Goal: Task Accomplishment & Management: Manage account settings

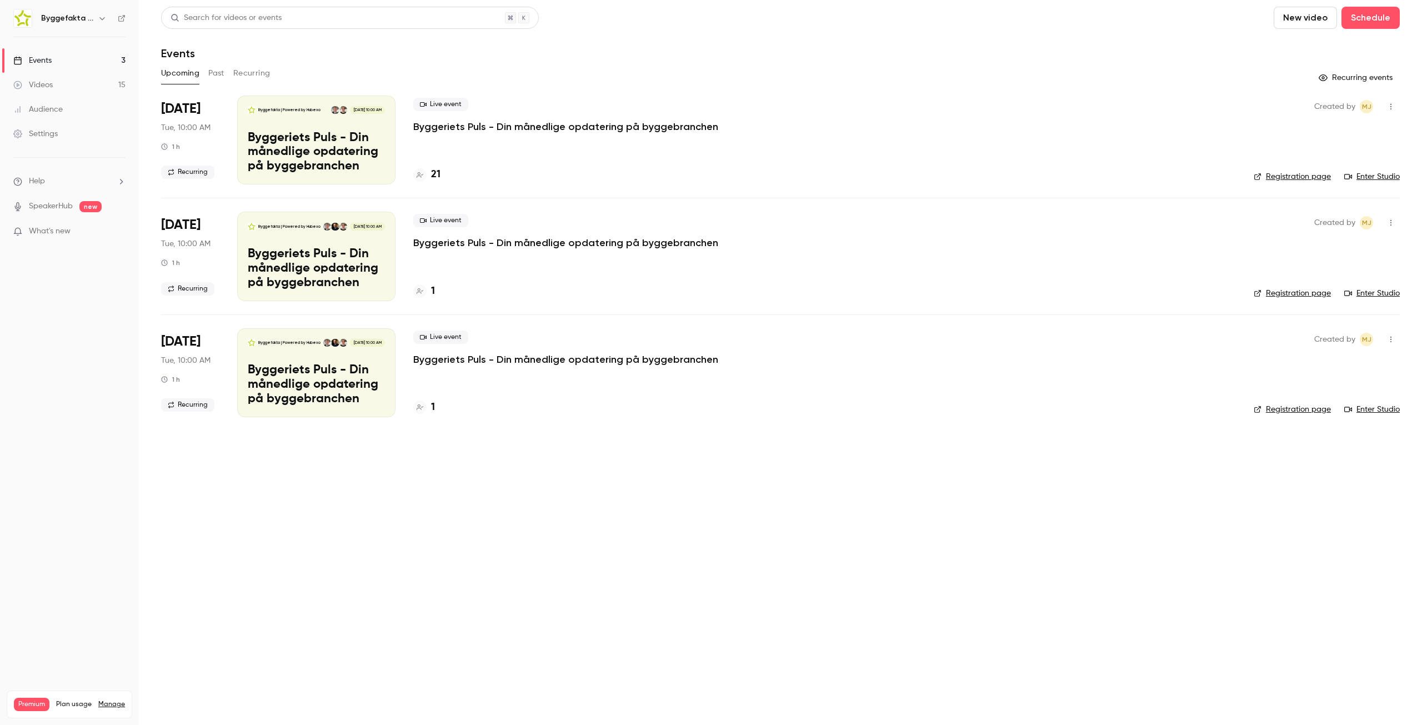
click at [576, 128] on p "Byggeriets Puls - Din månedlige opdatering på byggebranchen" at bounding box center [565, 126] width 305 height 13
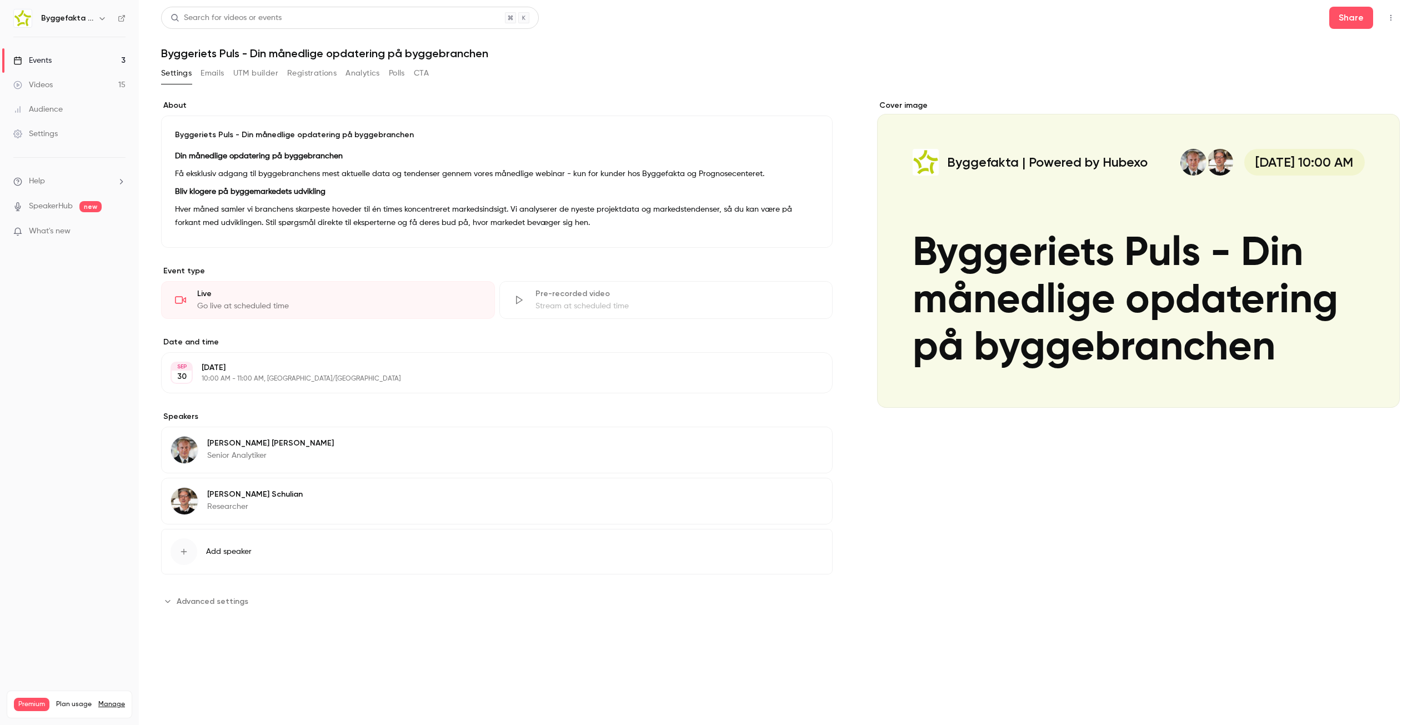
click at [796, 448] on icon "button" at bounding box center [791, 444] width 9 height 9
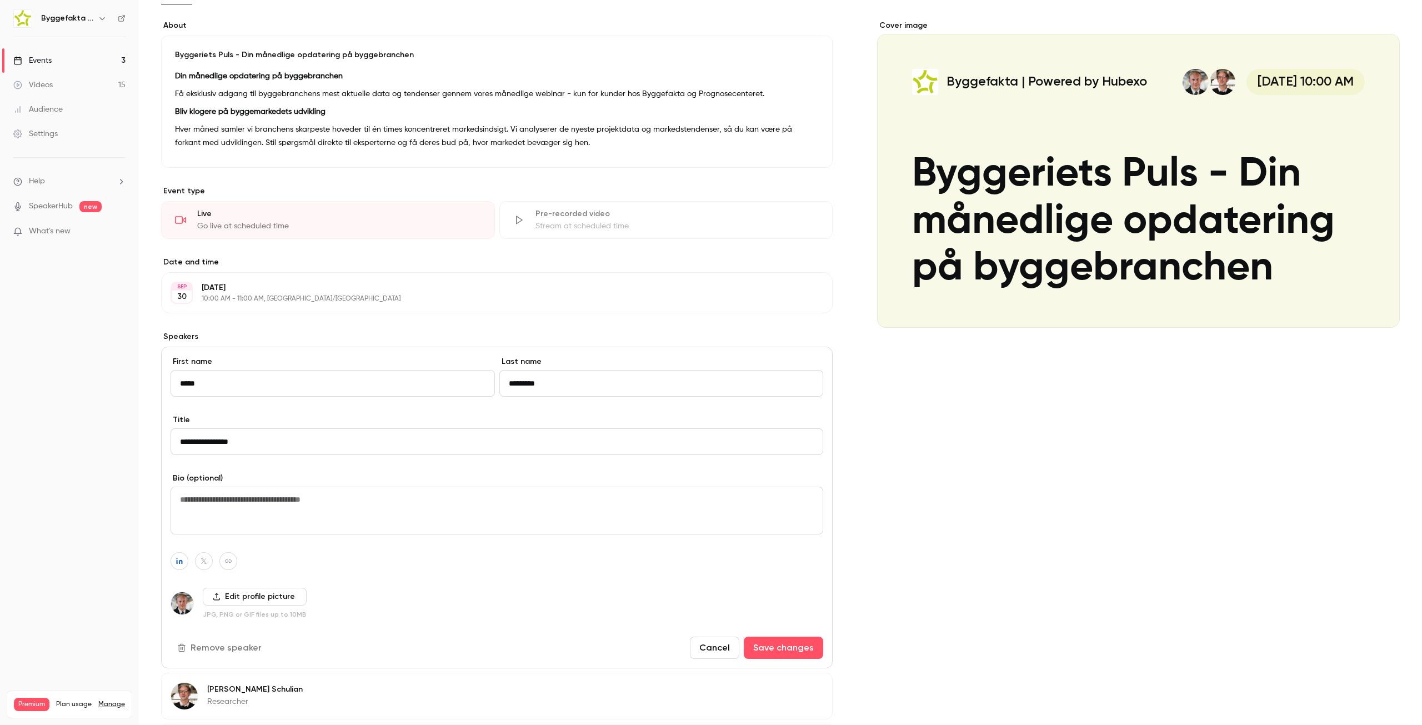
scroll to position [193, 0]
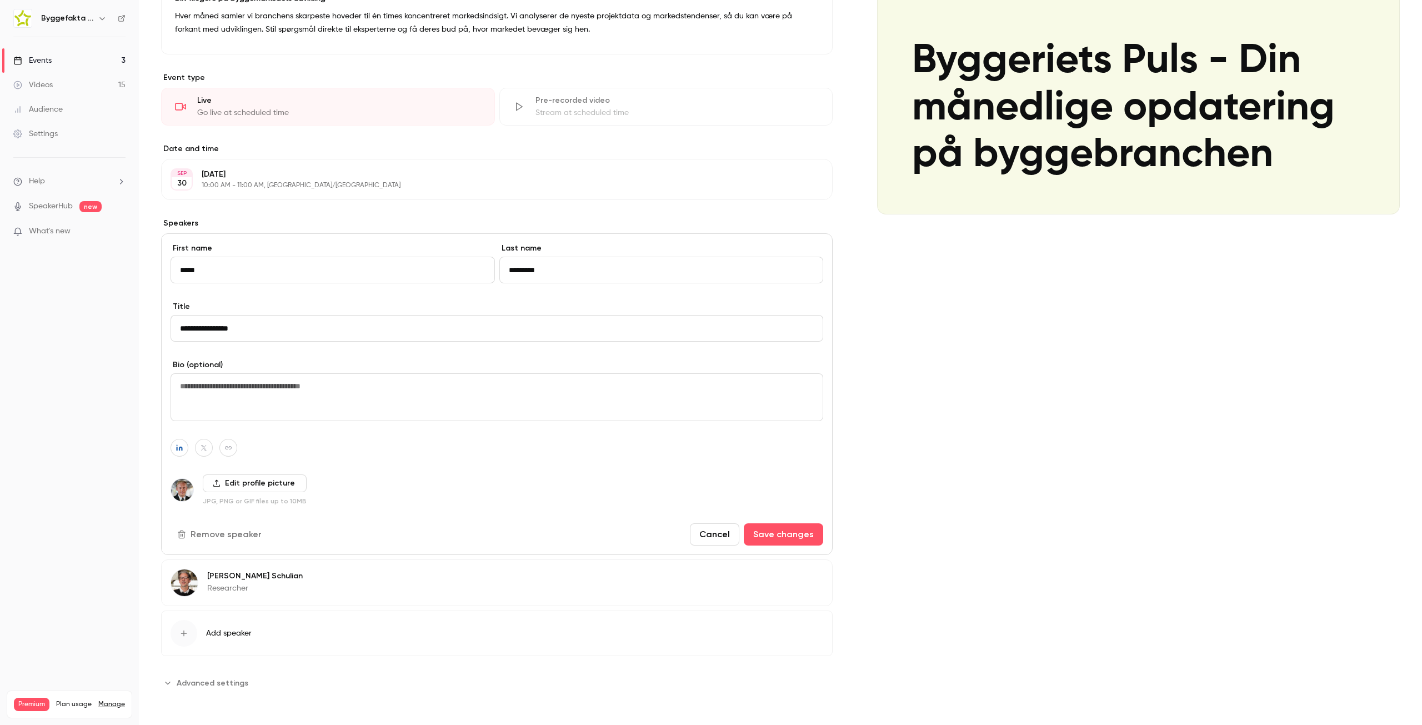
click at [219, 535] on button "Remove speaker" at bounding box center [220, 534] width 100 height 22
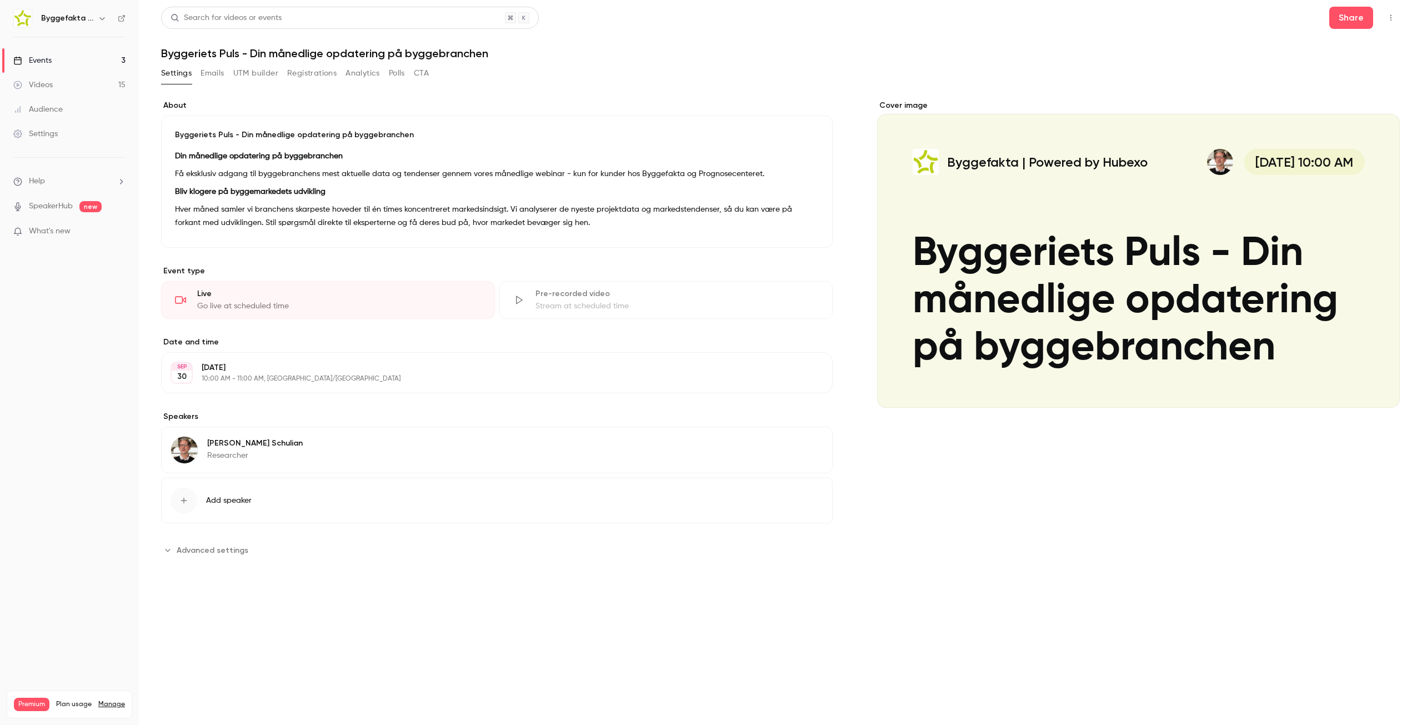
click at [229, 504] on span "Add speaker" at bounding box center [229, 500] width 46 height 11
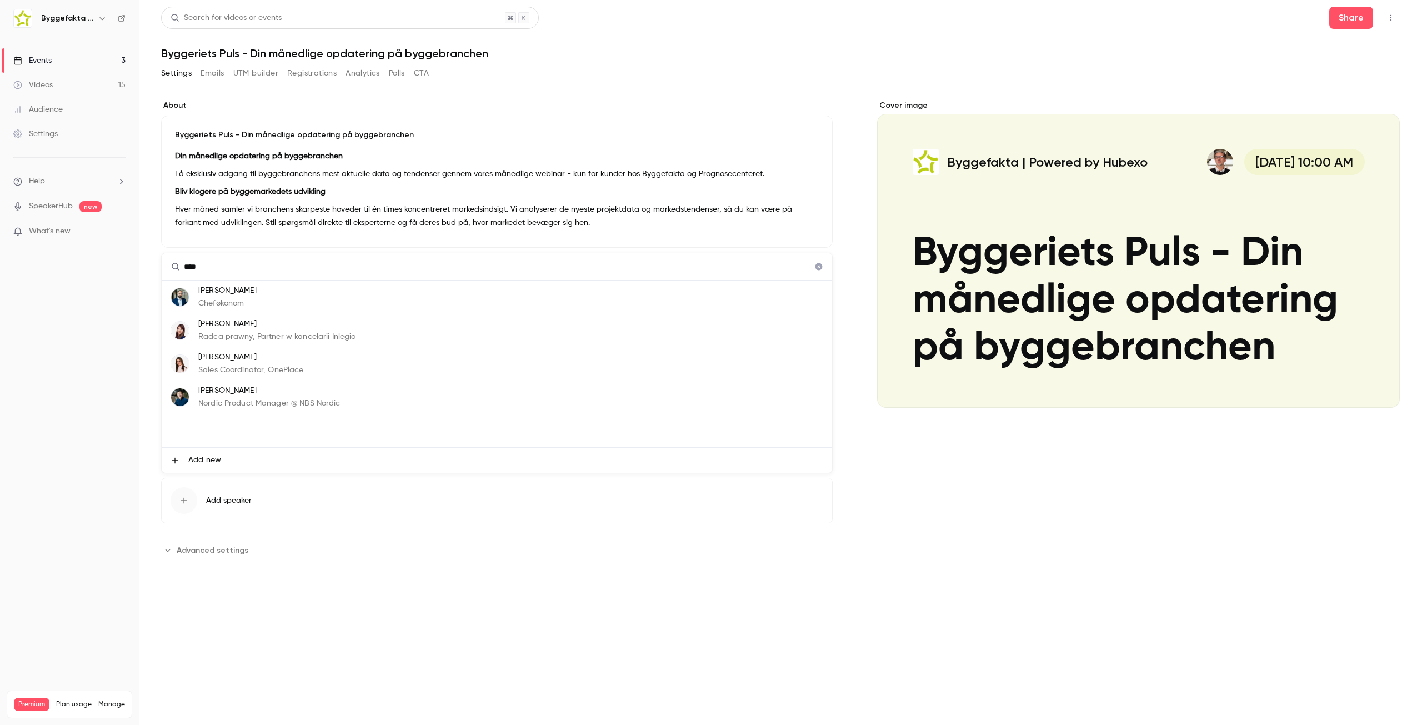
type input "****"
click at [253, 291] on li "[PERSON_NAME] Cheføkonom" at bounding box center [497, 296] width 670 height 33
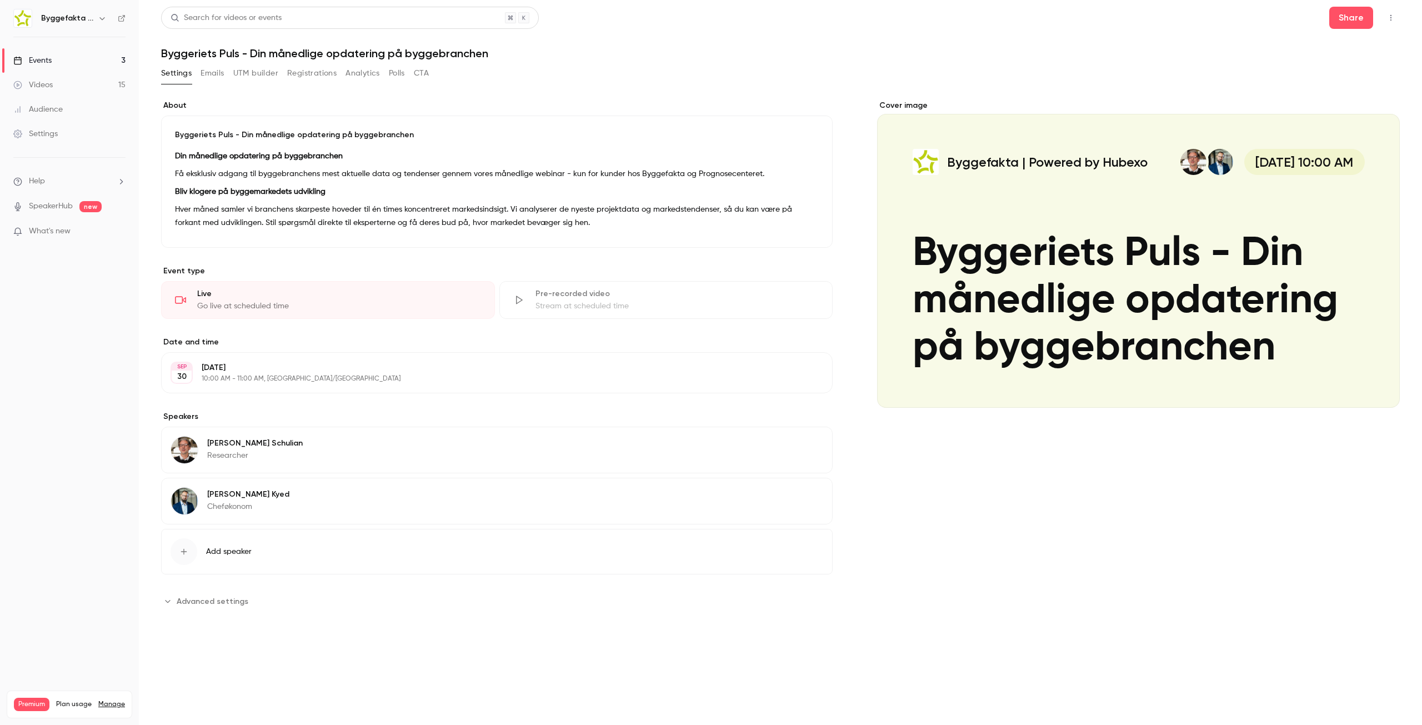
click at [183, 601] on span "Advanced settings" at bounding box center [213, 601] width 72 height 12
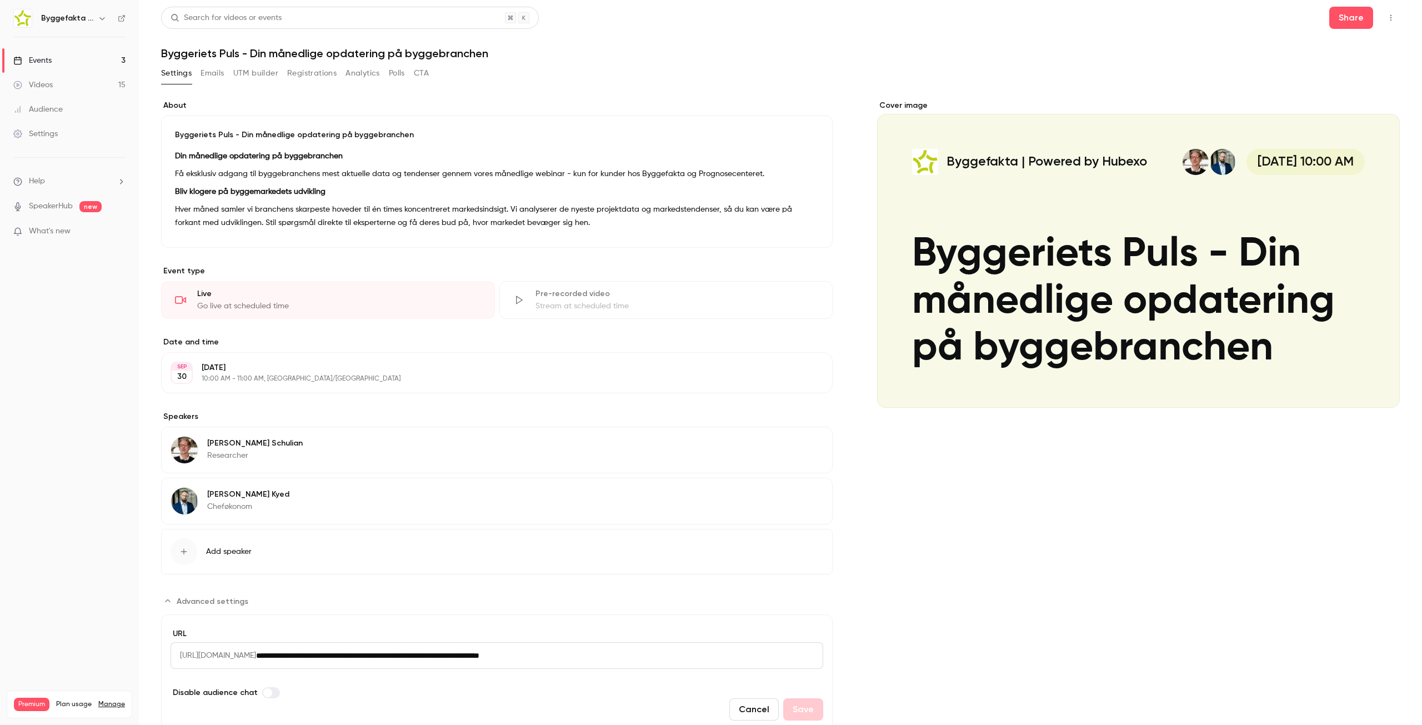
click at [1194, 550] on div "Cover image Byggefakta | Powered by Hubexo [DATE] 10:00 AM Byggeriets Puls - Di…" at bounding box center [1138, 417] width 523 height 634
click at [1386, 21] on icon "button" at bounding box center [1390, 18] width 9 height 8
click at [1383, 21] on div at bounding box center [711, 362] width 1422 height 725
click at [1359, 19] on button "Share" at bounding box center [1351, 18] width 44 height 22
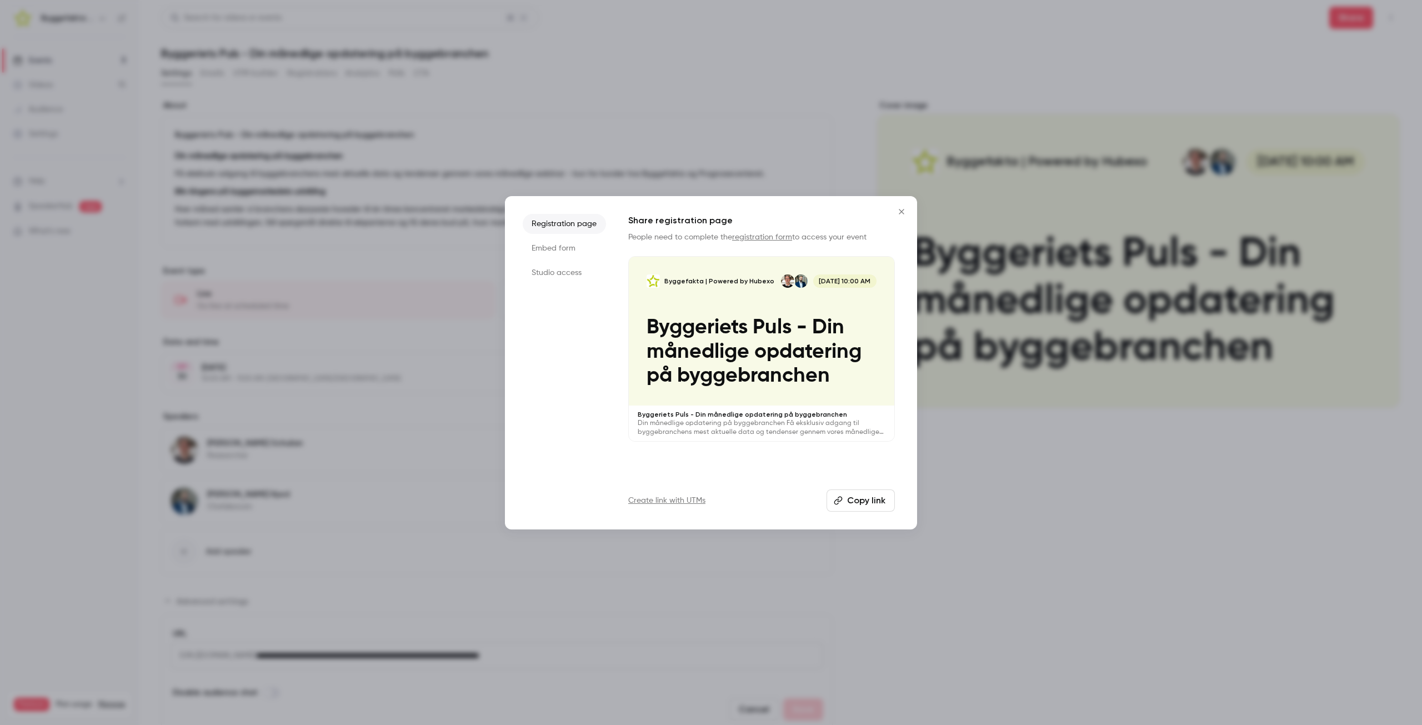
click at [868, 504] on button "Copy link" at bounding box center [860, 500] width 68 height 22
click at [906, 212] on icon "Close" at bounding box center [901, 211] width 13 height 9
